Goal: Find contact information: Obtain details needed to contact an individual or organization

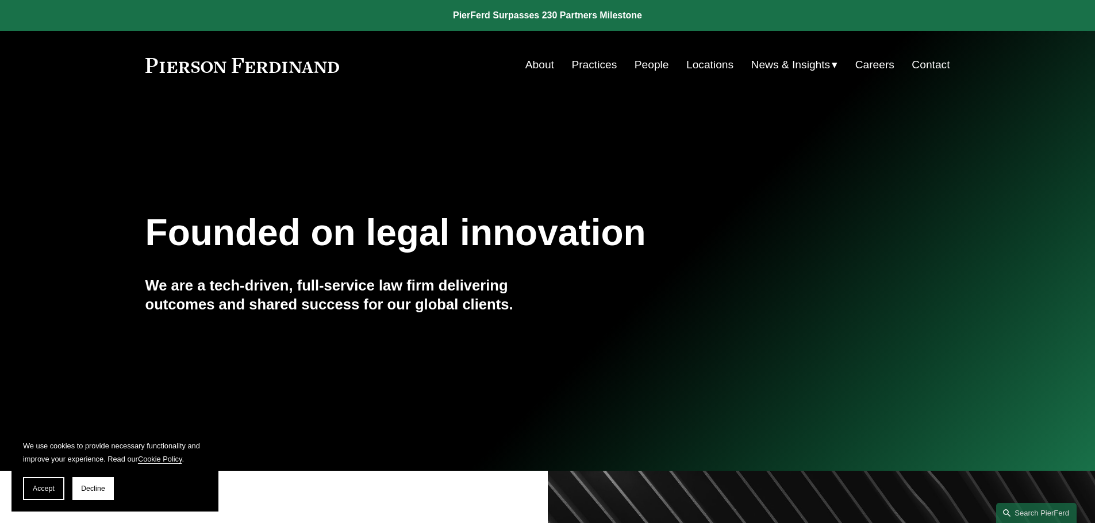
click at [913, 63] on link "Contact" at bounding box center [930, 65] width 38 height 22
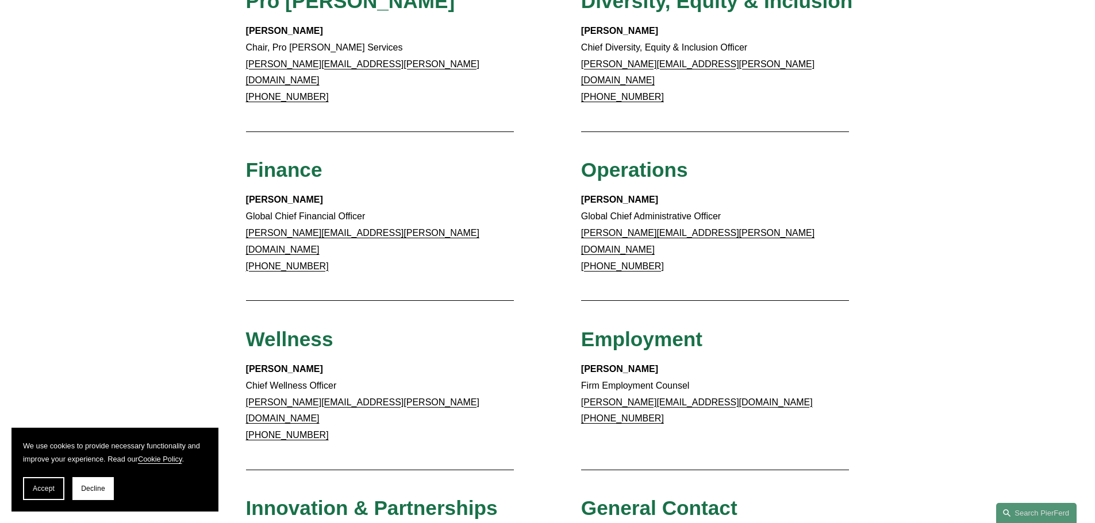
scroll to position [614, 0]
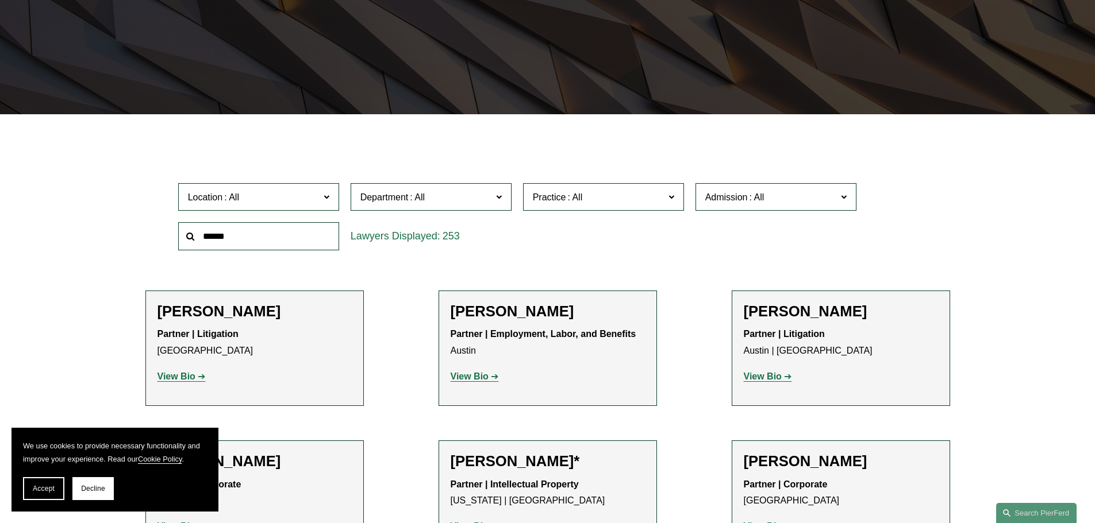
scroll to position [2968, 0]
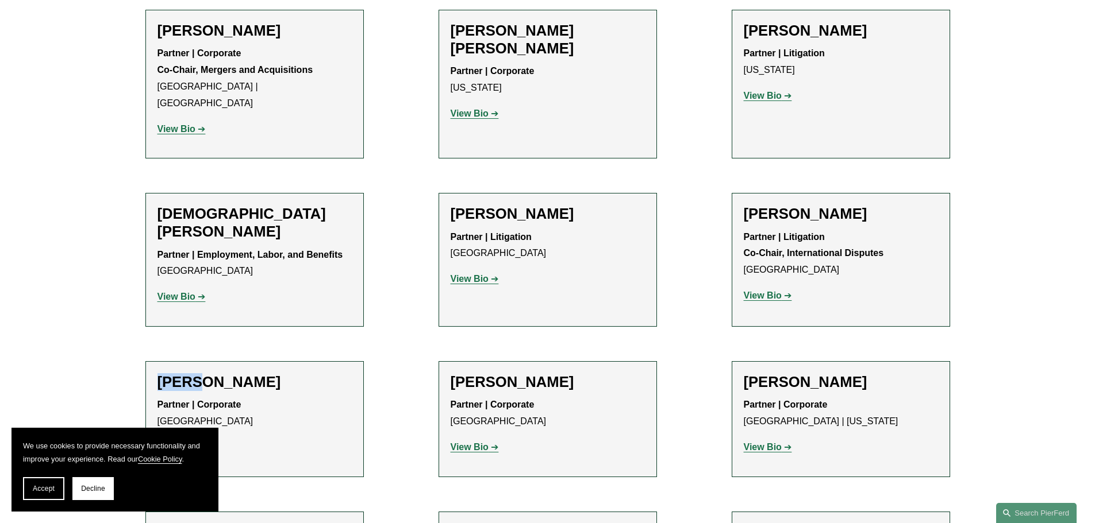
click at [174, 442] on strong "View Bio" at bounding box center [176, 447] width 38 height 10
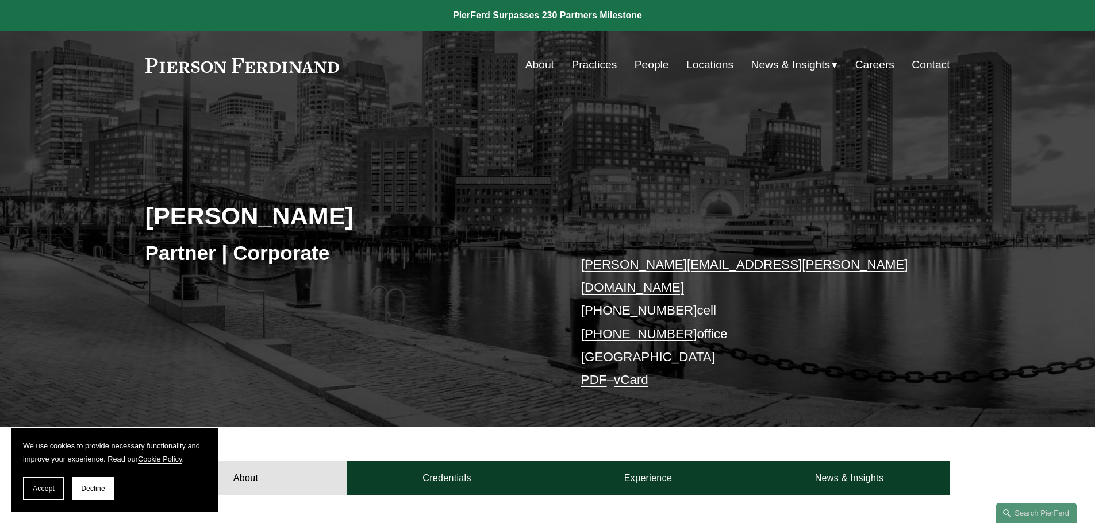
drag, startPoint x: 679, startPoint y: 314, endPoint x: 600, endPoint y: 318, distance: 79.4
click at [600, 318] on p "brian.connelly@pierferd.com +1.207.730.2108 cell +1.617.609.8396 office Boston …" at bounding box center [748, 322] width 335 height 139
copy link "617.609.8396"
click at [545, 427] on div "About Credentials Experience News & Insights" at bounding box center [547, 461] width 1095 height 69
